Goal: Check status: Check status

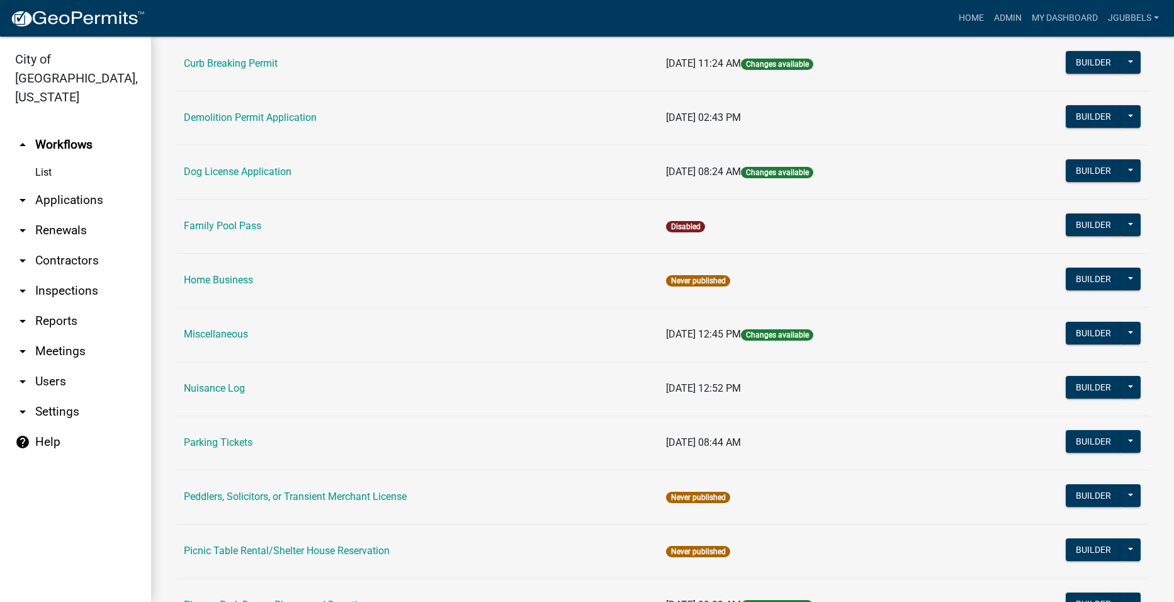
scroll to position [441, 0]
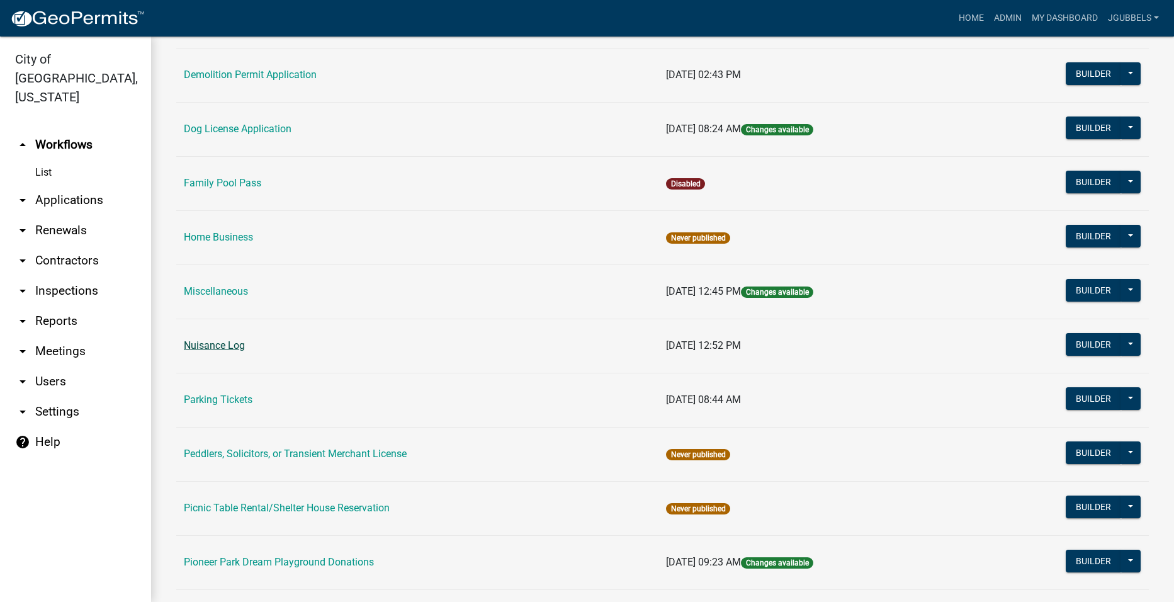
click at [234, 344] on link "Nuisance Log" at bounding box center [214, 345] width 61 height 12
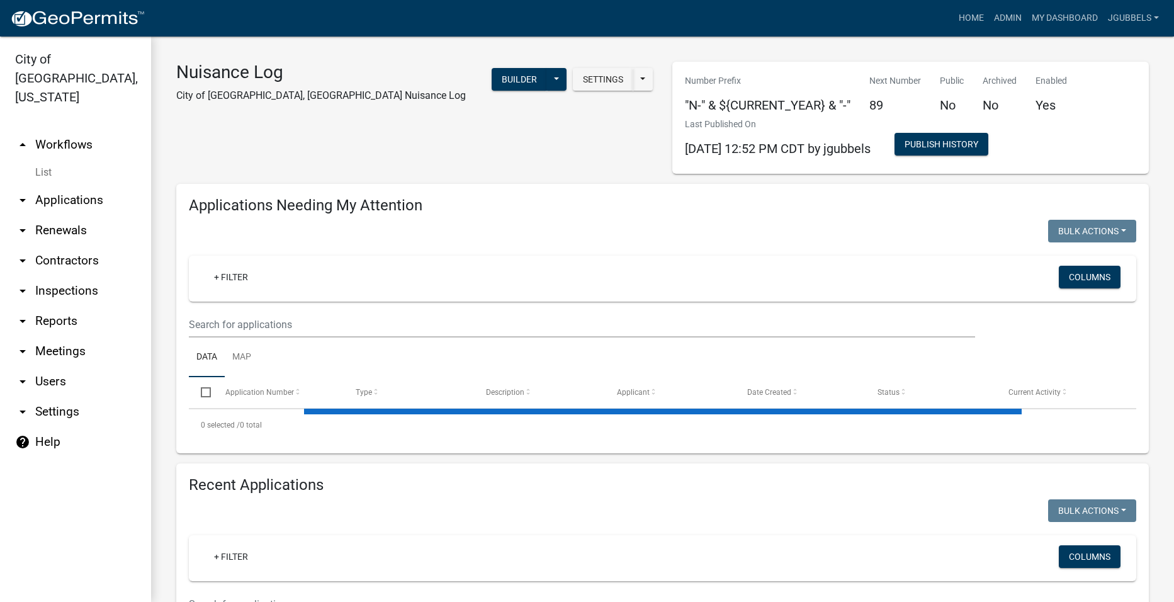
select select "2: 50"
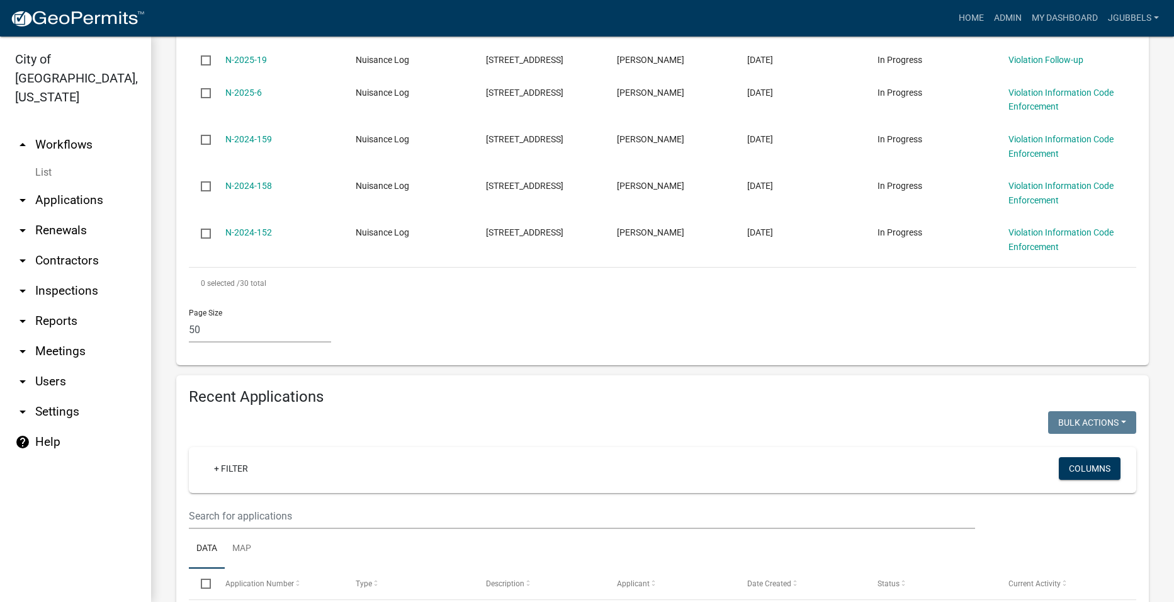
scroll to position [1700, 0]
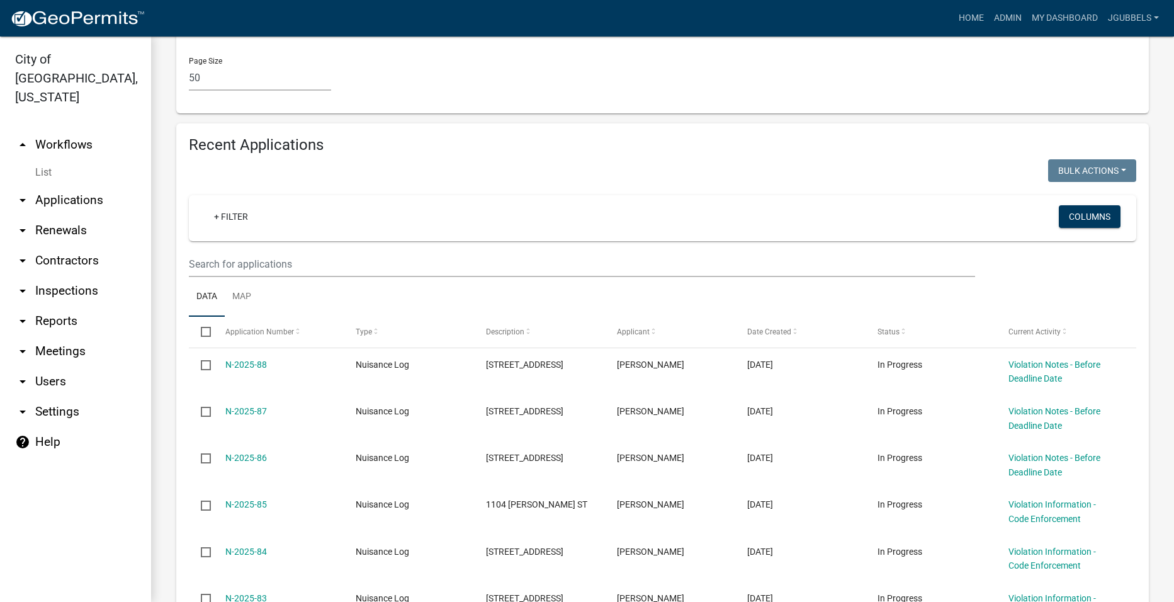
click at [400, 247] on wm-filter-builder "+ Filter Columns" at bounding box center [662, 236] width 947 height 82
click at [404, 257] on input "text" at bounding box center [582, 264] width 786 height 26
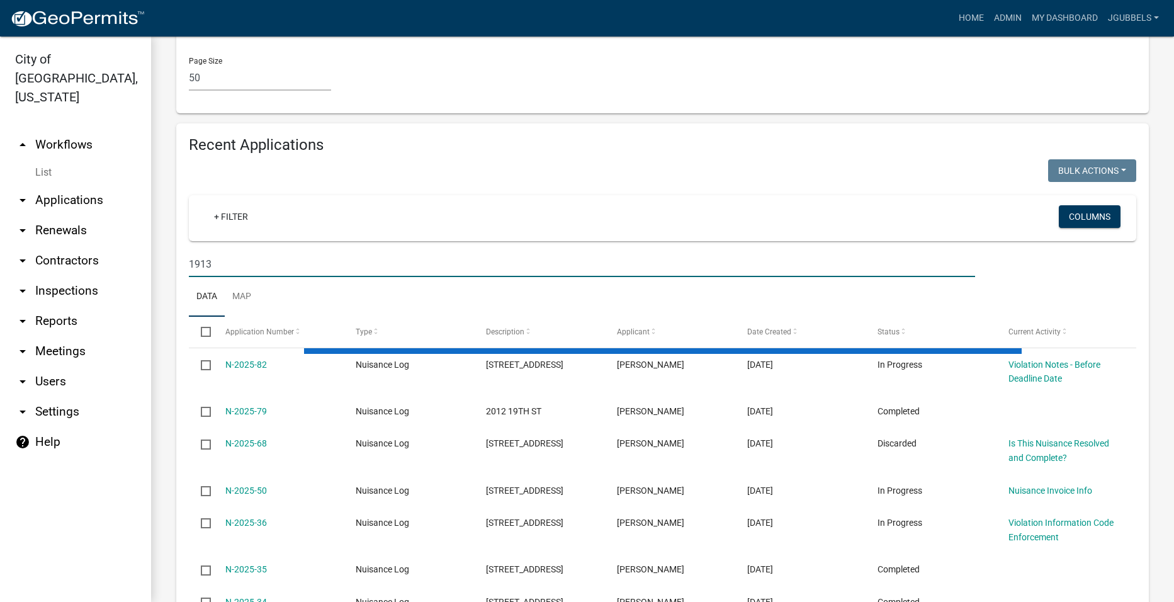
scroll to position [1552, 0]
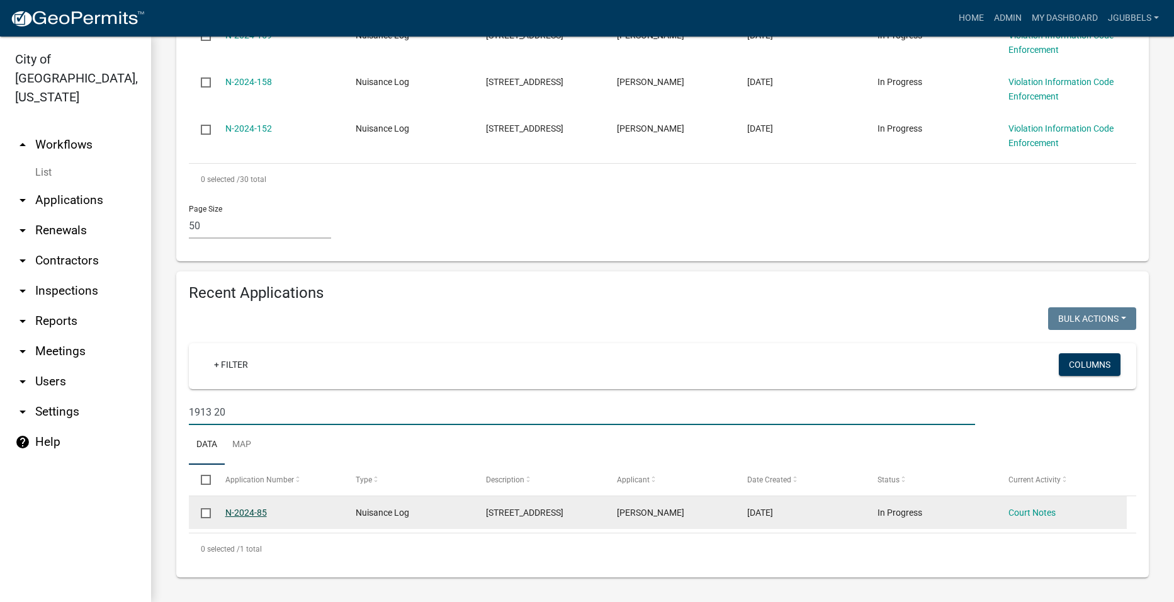
type input "1913 20"
click at [263, 509] on link "N-2024-85" at bounding box center [246, 512] width 42 height 10
